Goal: Find specific page/section: Find specific page/section

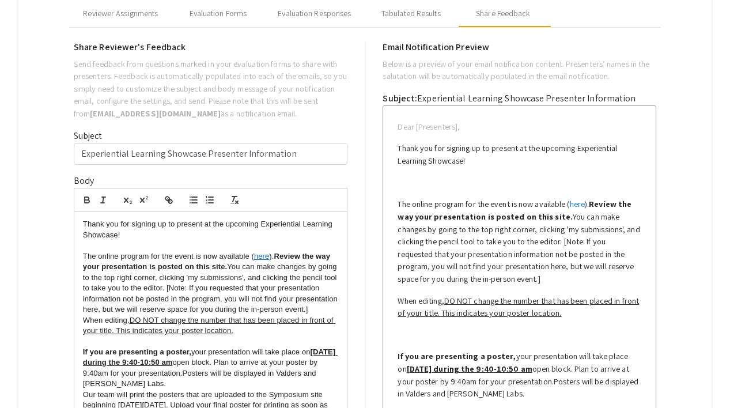
click at [181, 234] on p "Thank you for signing up to present at the upcoming Experiential Learning Showc…" at bounding box center [211, 229] width 256 height 21
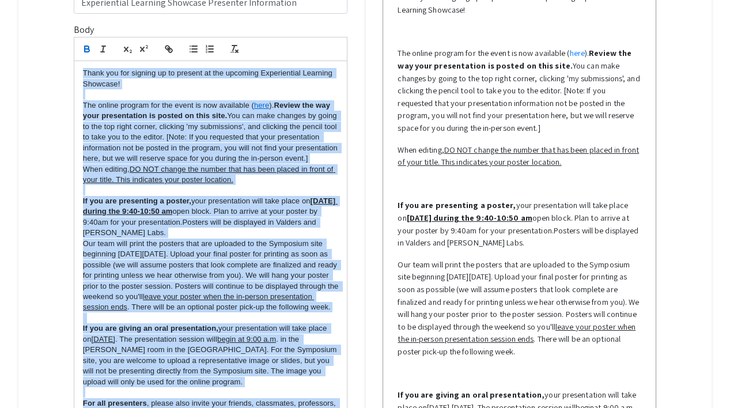
scroll to position [661, 0]
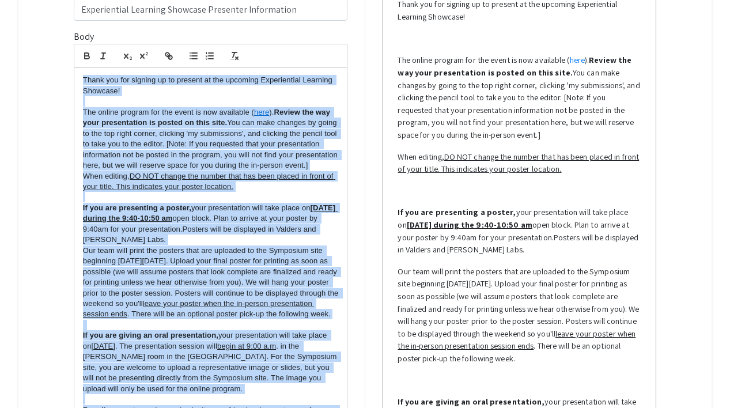
drag, startPoint x: 223, startPoint y: 296, endPoint x: 80, endPoint y: 76, distance: 262.6
click at [80, 76] on div "Thank you for signing up to present at the upcoming Experiential Learning Showc…" at bounding box center [210, 276] width 273 height 417
copy div "Lorem ips dol sitamet co ad elitsed do eiu temporin Utlaboreetdo Magnaali Enima…"
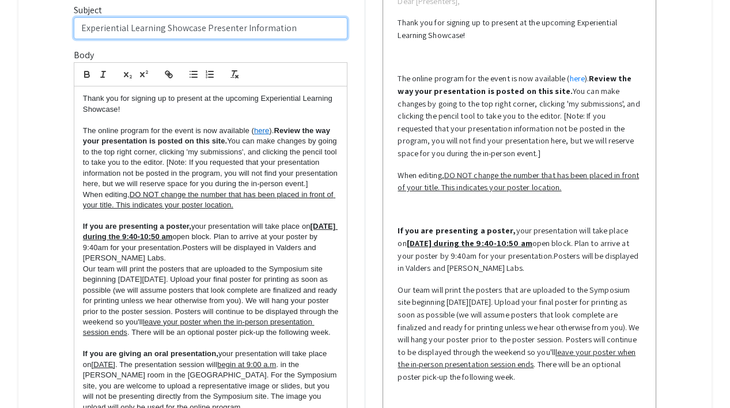
scroll to position [633, 0]
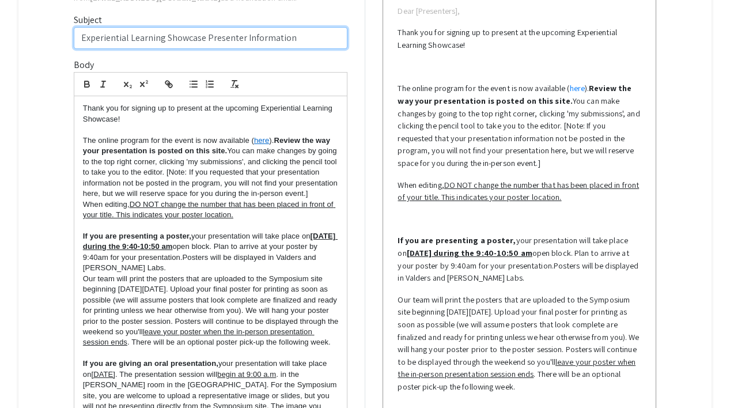
drag, startPoint x: 292, startPoint y: 10, endPoint x: 73, endPoint y: 27, distance: 219.5
click at [74, 27] on div "Subject Experiential Learning Showcase Presenter Information" at bounding box center [211, 31] width 274 height 36
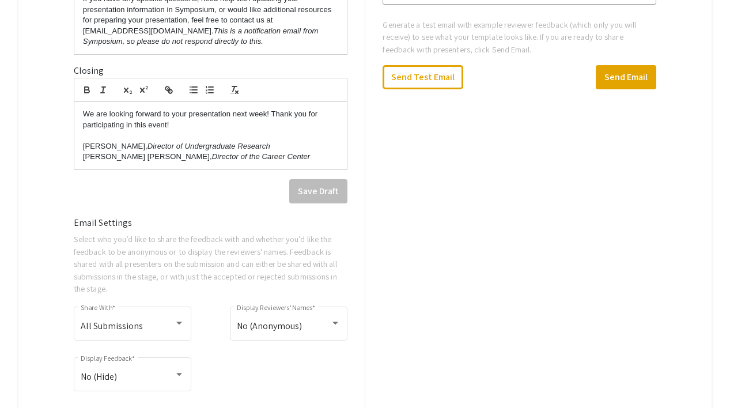
scroll to position [1103, 0]
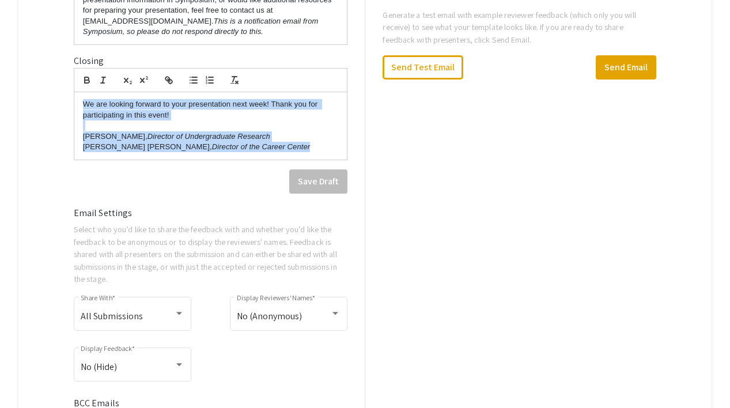
drag, startPoint x: 262, startPoint y: 158, endPoint x: 62, endPoint y: 114, distance: 204.7
copy div "We are looking forward to your presentation next week! Thank you for participat…"
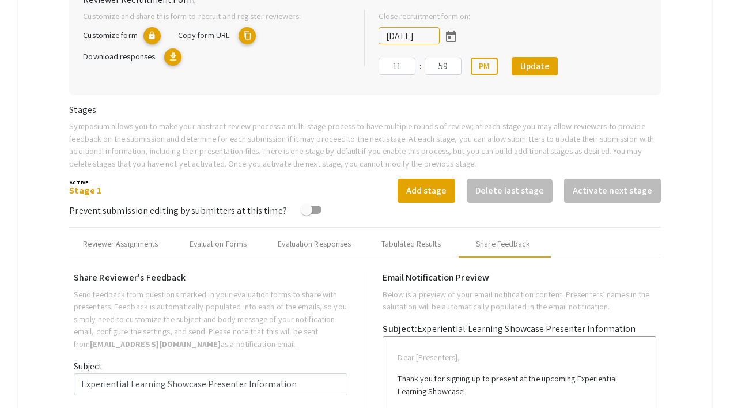
scroll to position [0, 0]
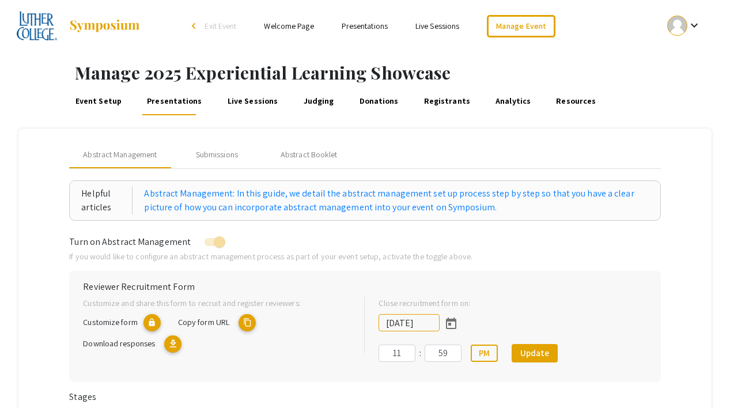
click at [111, 103] on link "Event Setup" at bounding box center [99, 102] width 50 height 28
